Goal: Find specific page/section: Find specific page/section

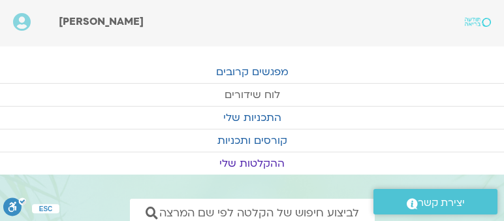
click at [269, 90] on link "לוח שידורים" at bounding box center [252, 95] width 504 height 22
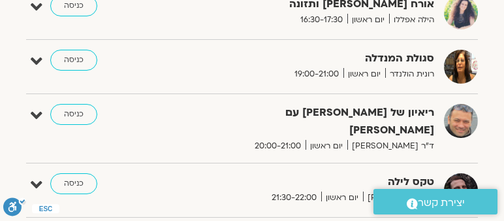
scroll to position [821, 0]
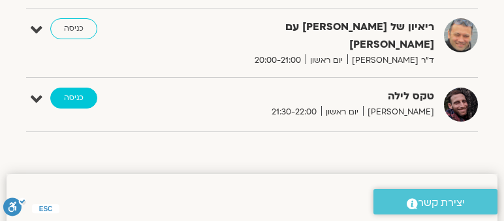
click at [71, 88] on link "כניסה" at bounding box center [73, 98] width 47 height 21
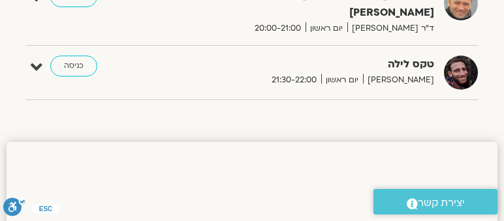
scroll to position [1607, 0]
